Goal: Transaction & Acquisition: Purchase product/service

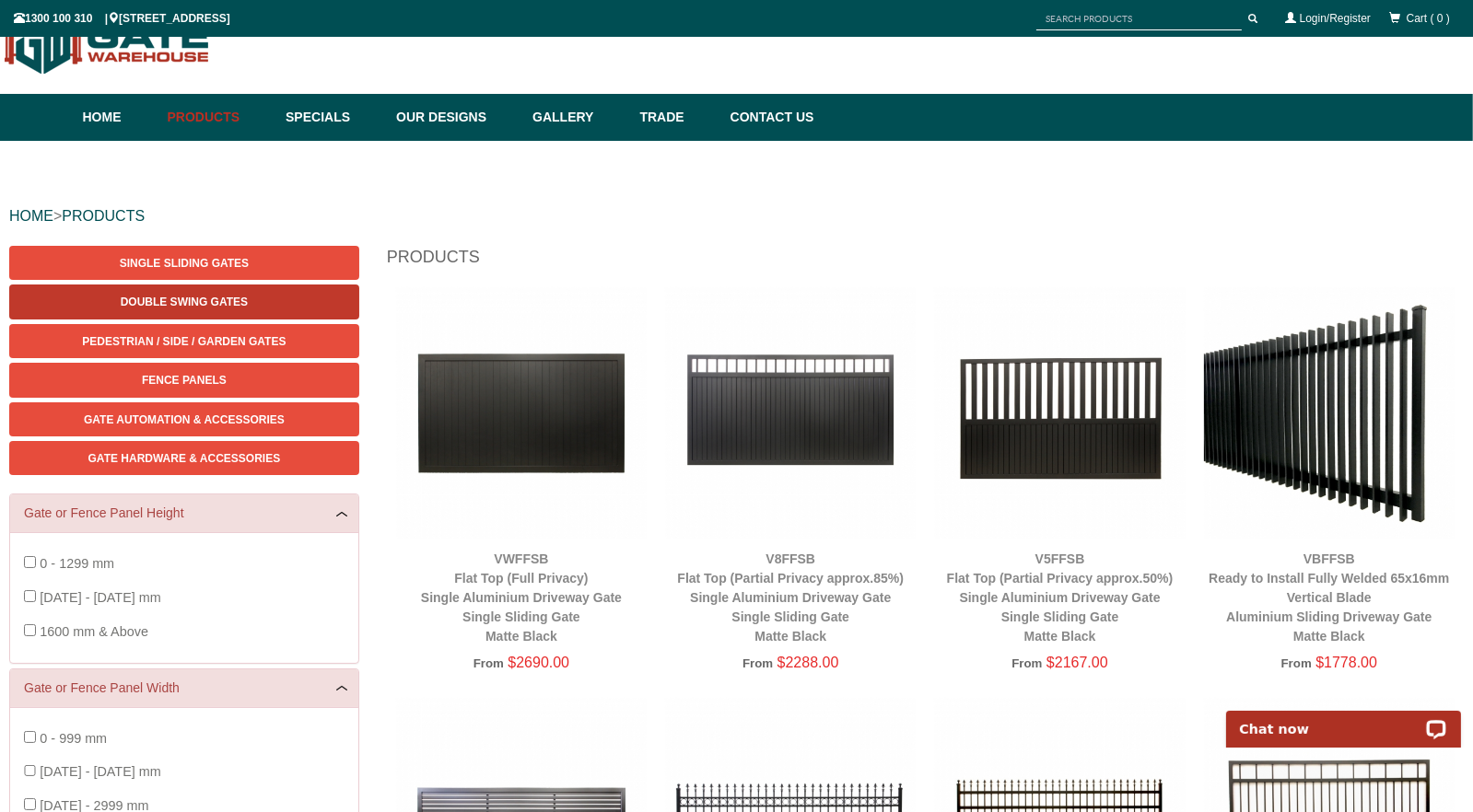
click at [222, 298] on span "Double Swing Gates" at bounding box center [185, 302] width 127 height 13
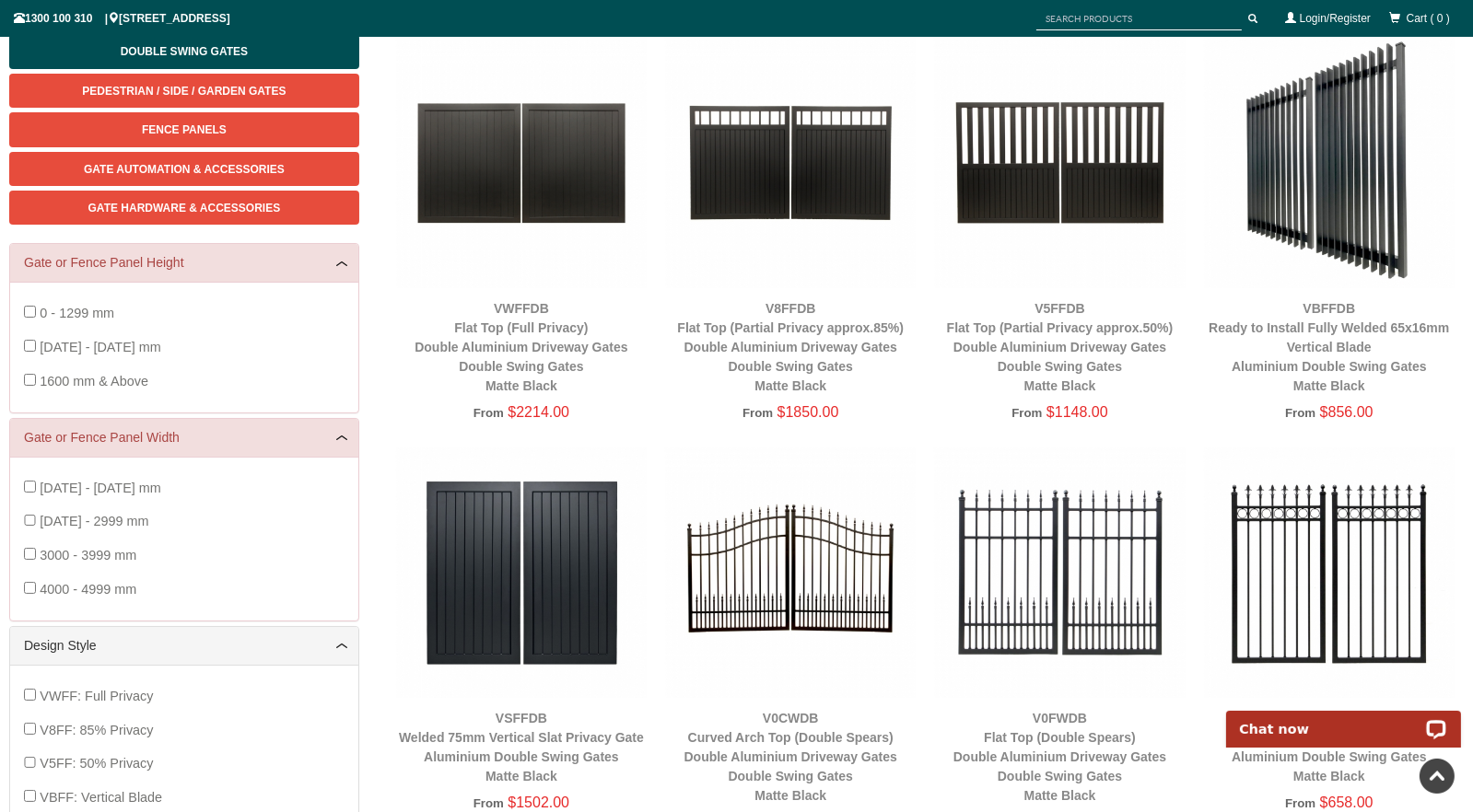
scroll to position [292, 0]
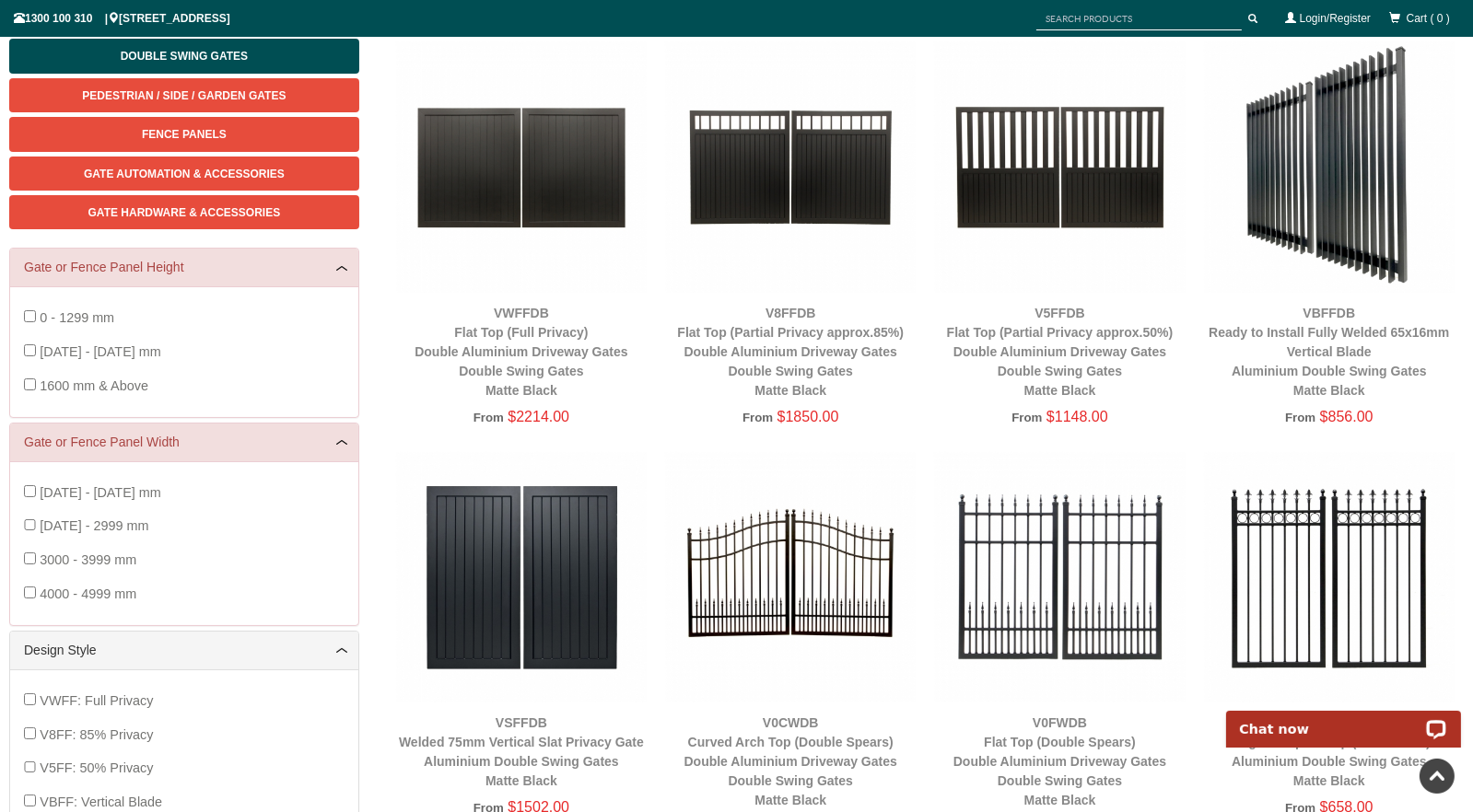
click at [1360, 235] on img at bounding box center [1329, 167] width 250 height 250
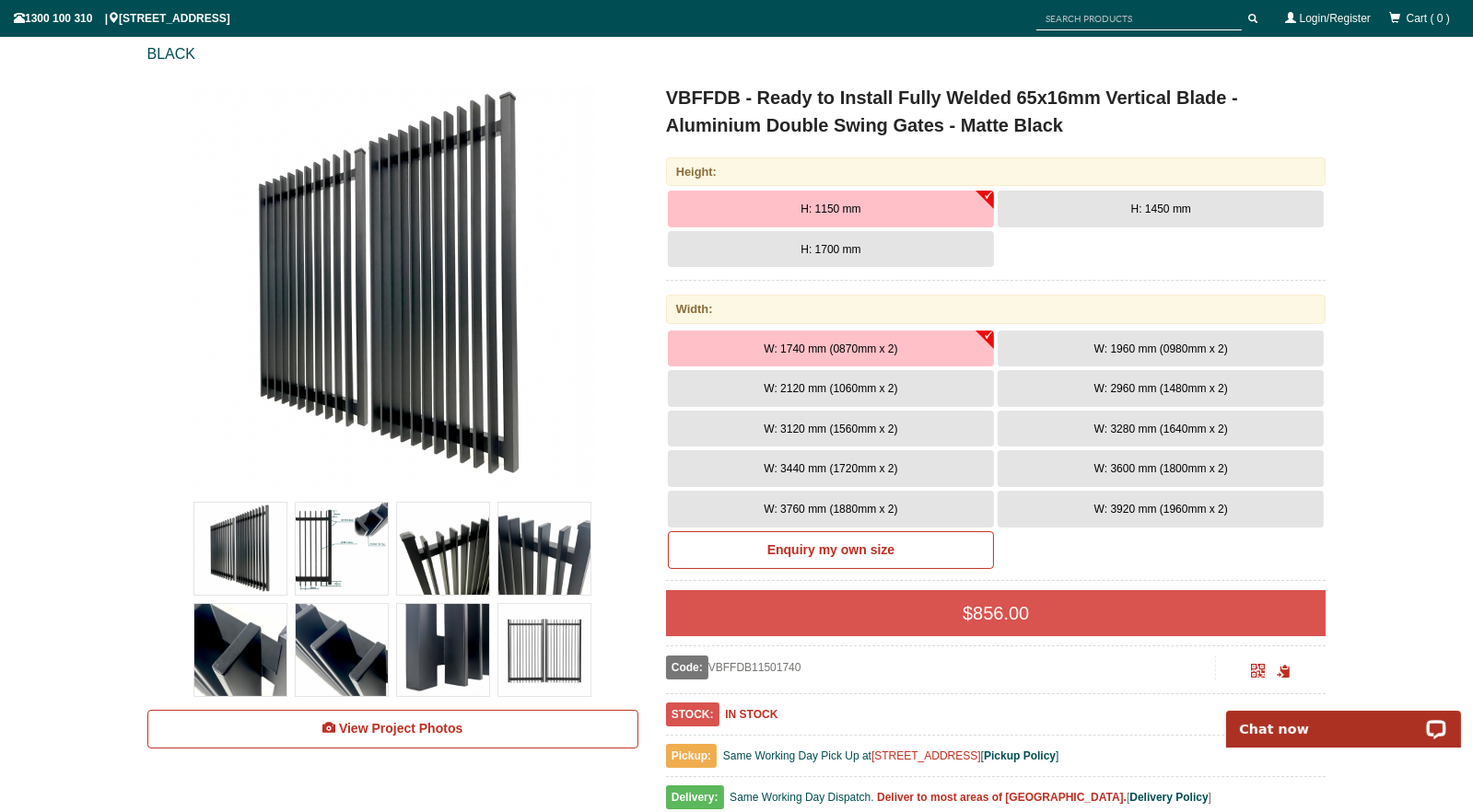
click at [1203, 205] on button "H: 1450 mm" at bounding box center [1161, 208] width 326 height 37
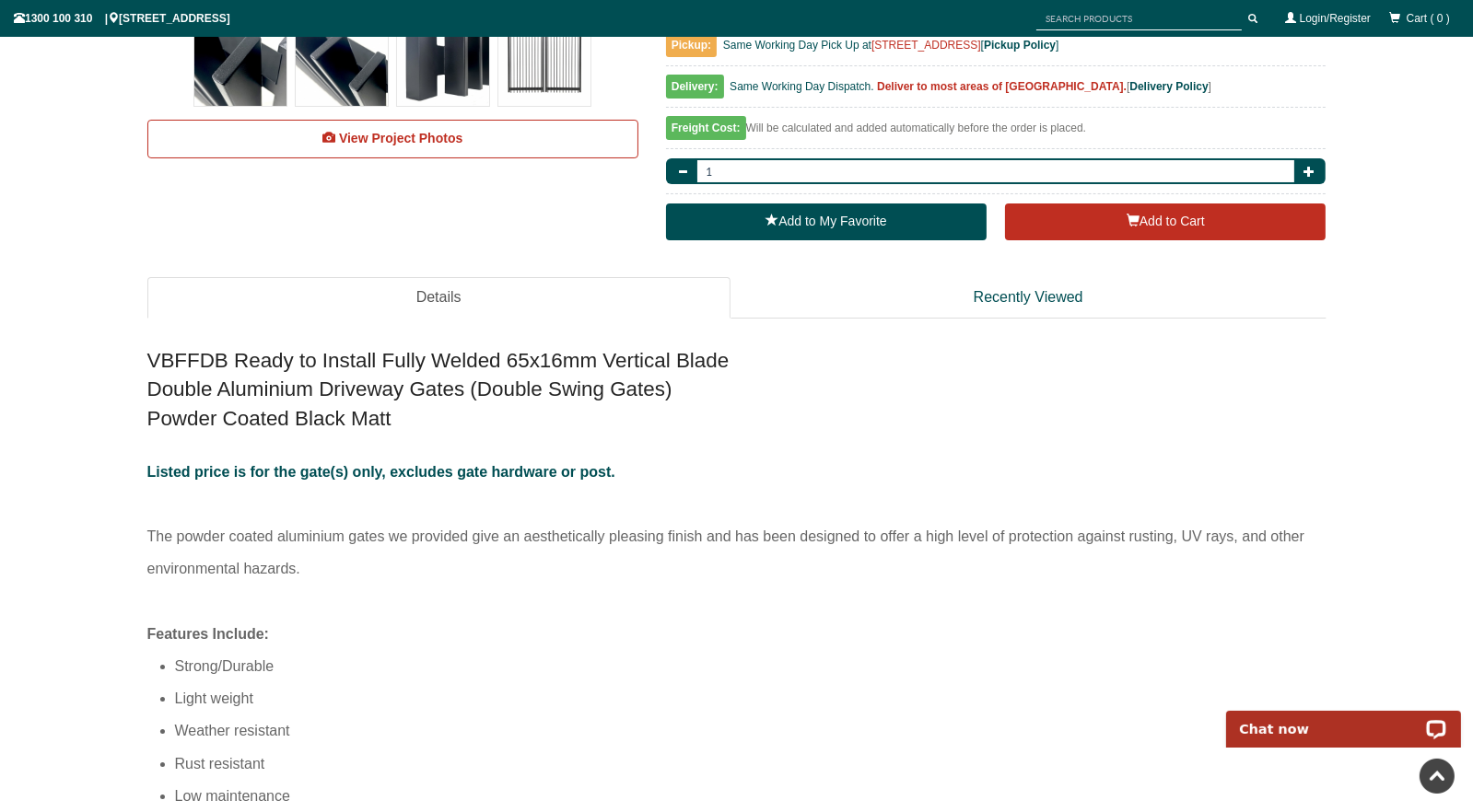
scroll to position [1059, 0]
